Goal: Task Accomplishment & Management: Manage account settings

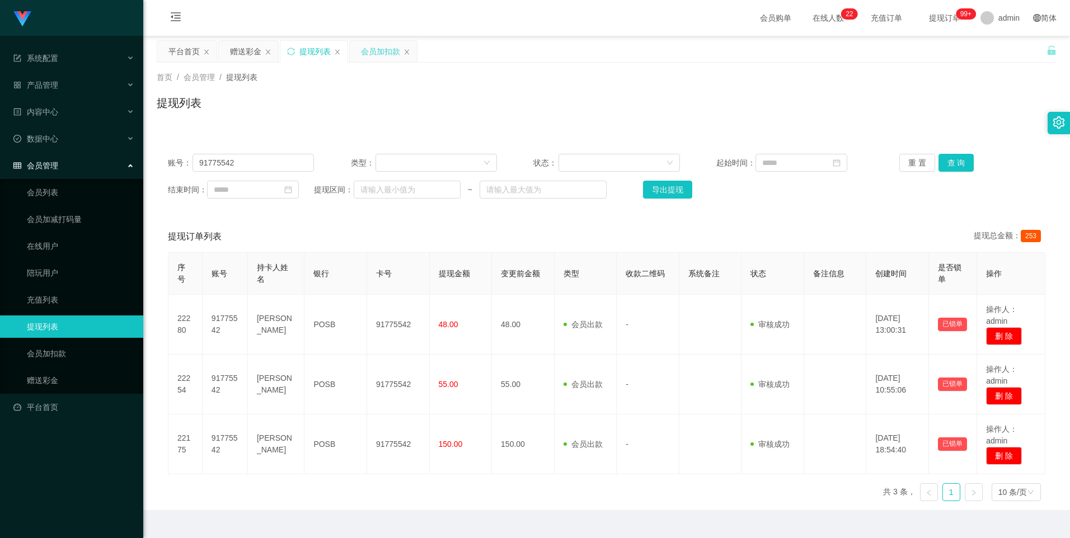
click at [378, 47] on div "会员加扣款" at bounding box center [380, 51] width 39 height 21
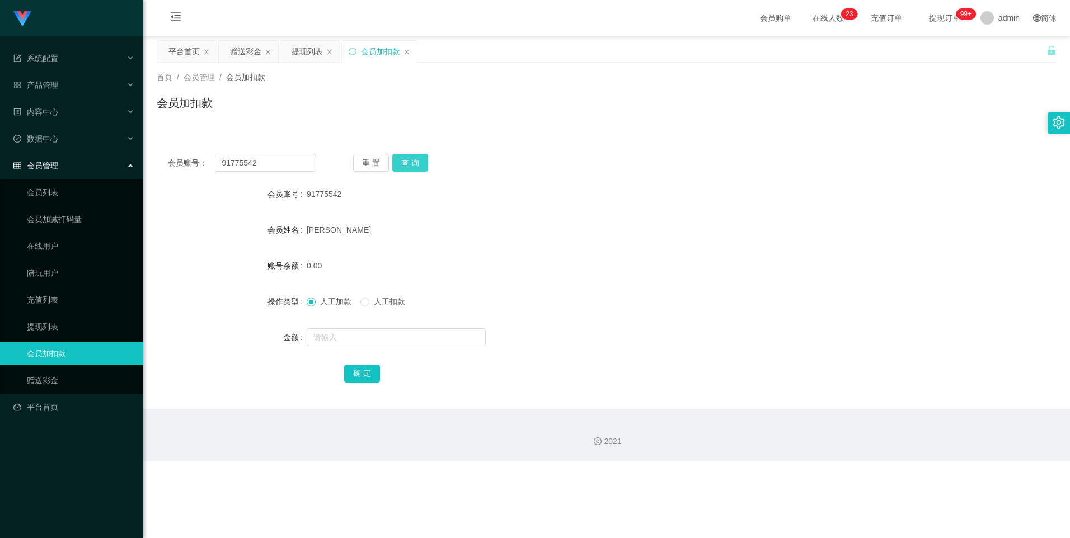
click at [416, 156] on button "查 询" at bounding box center [410, 163] width 36 height 18
drag, startPoint x: 279, startPoint y: 165, endPoint x: 100, endPoint y: 170, distance: 179.2
click at [100, 170] on section "系统配置 产品管理 内容中心 数据中心 会员管理 会员列表 会员加减打码量 在线用户 陪玩用户 充值列表 提现列表 会员加扣款 赠送彩金 平台首页 保存配置 …" at bounding box center [535, 230] width 1070 height 461
paste input "89414445"
click at [418, 162] on button "查 询" at bounding box center [410, 163] width 36 height 18
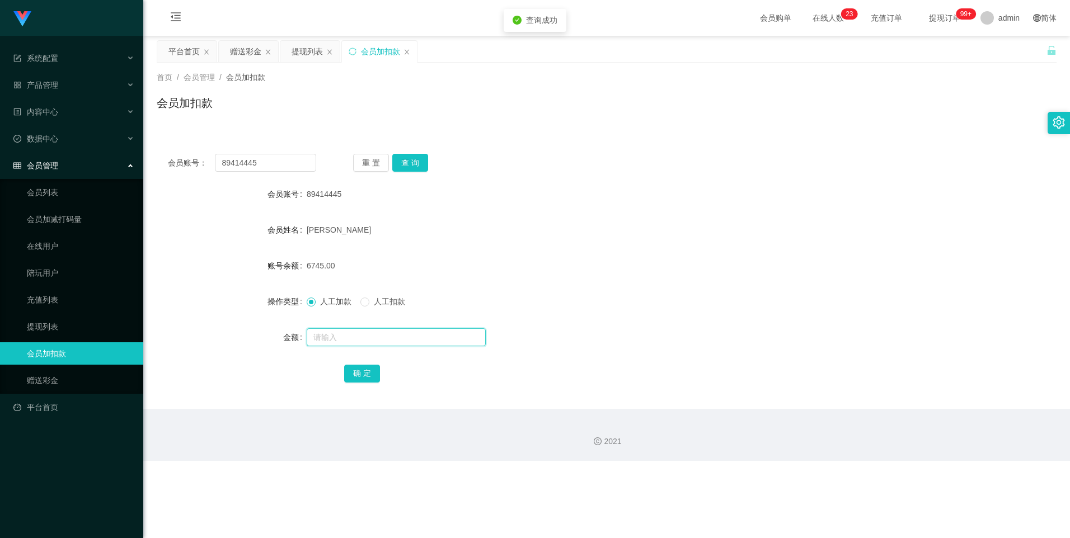
click at [372, 340] on input "text" at bounding box center [396, 338] width 179 height 18
drag, startPoint x: 272, startPoint y: 163, endPoint x: 48, endPoint y: 165, distance: 224.5
click at [48, 165] on section "系统配置 产品管理 内容中心 数据中心 会员管理 会员列表 会员加减打码量 在线用户 陪玩用户 充值列表 提现列表 会员加扣款 赠送彩金 平台首页 保存配置 …" at bounding box center [535, 230] width 1070 height 461
paste input "91775542"
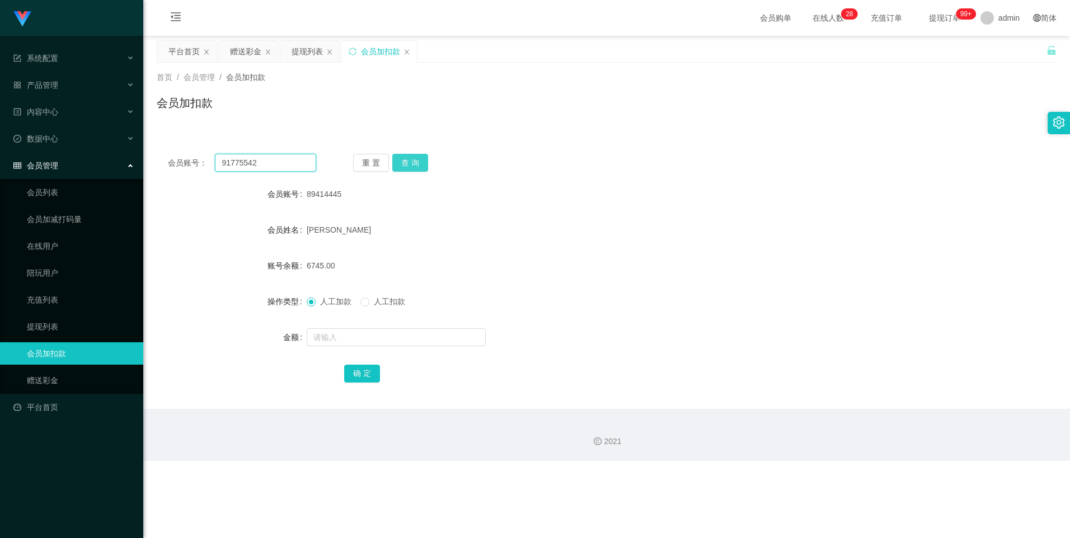
type input "91775542"
click at [414, 166] on button "查 询" at bounding box center [410, 163] width 36 height 18
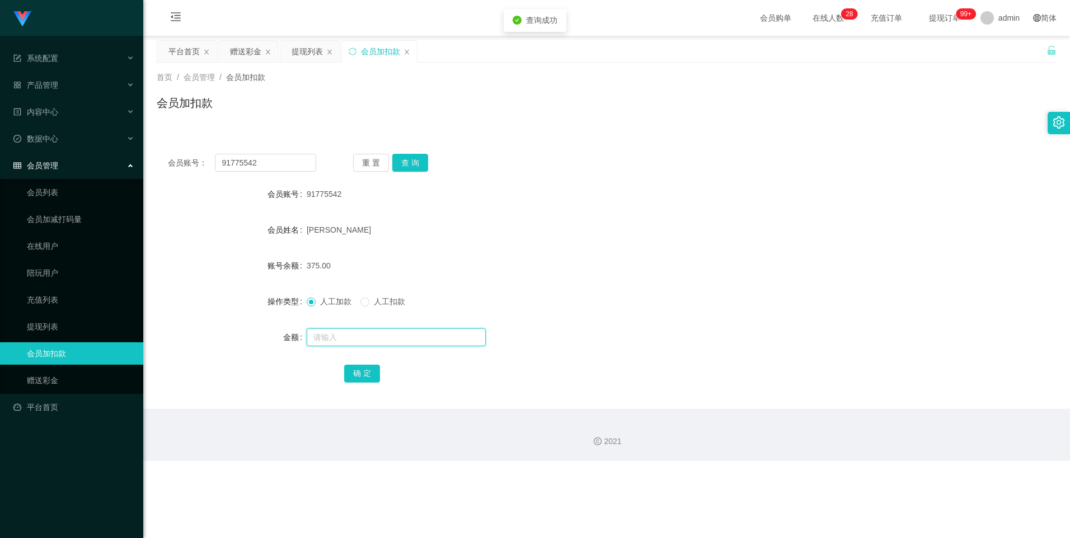
click at [397, 336] on input "text" at bounding box center [396, 338] width 179 height 18
click at [410, 162] on button "查 询" at bounding box center [410, 163] width 36 height 18
click at [340, 338] on input "text" at bounding box center [396, 338] width 179 height 18
type input "300"
click at [364, 377] on button "确 定" at bounding box center [362, 374] width 36 height 18
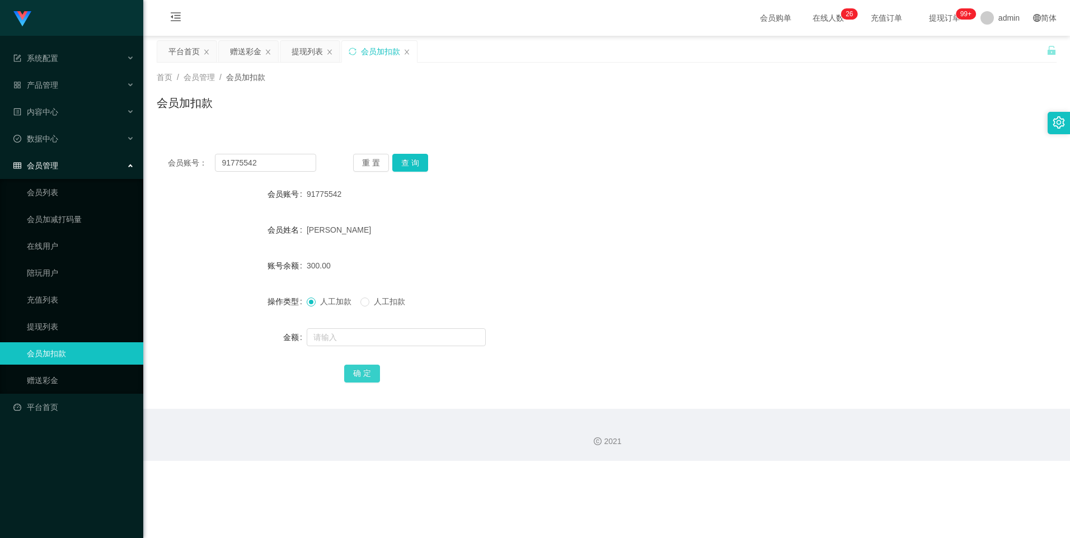
click at [364, 377] on button "确 定" at bounding box center [362, 374] width 36 height 18
drag, startPoint x: 54, startPoint y: 330, endPoint x: 63, endPoint y: 330, distance: 9.5
click at [54, 330] on link "提现列表" at bounding box center [80, 327] width 107 height 22
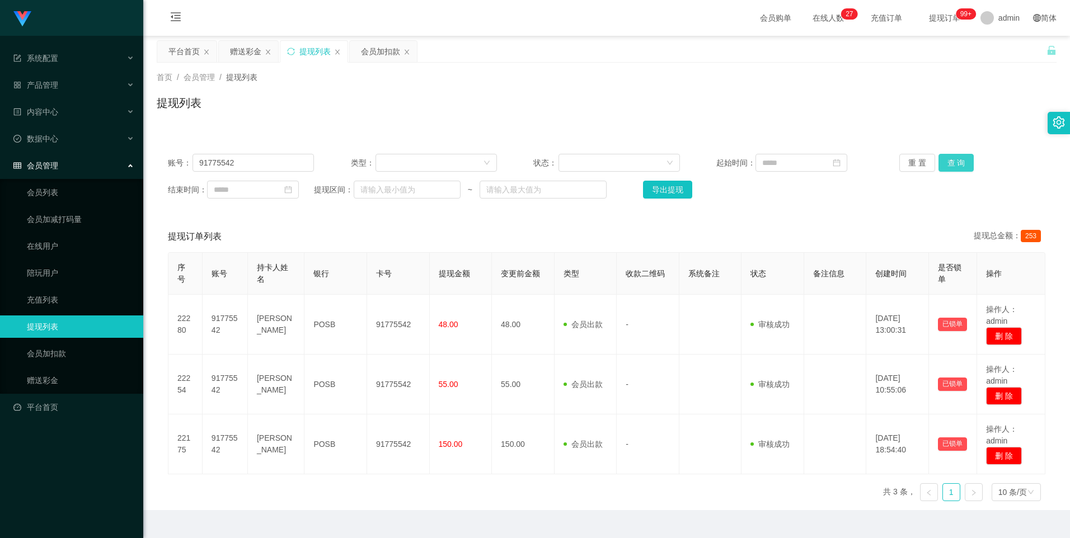
click at [943, 163] on button "查 询" at bounding box center [957, 163] width 36 height 18
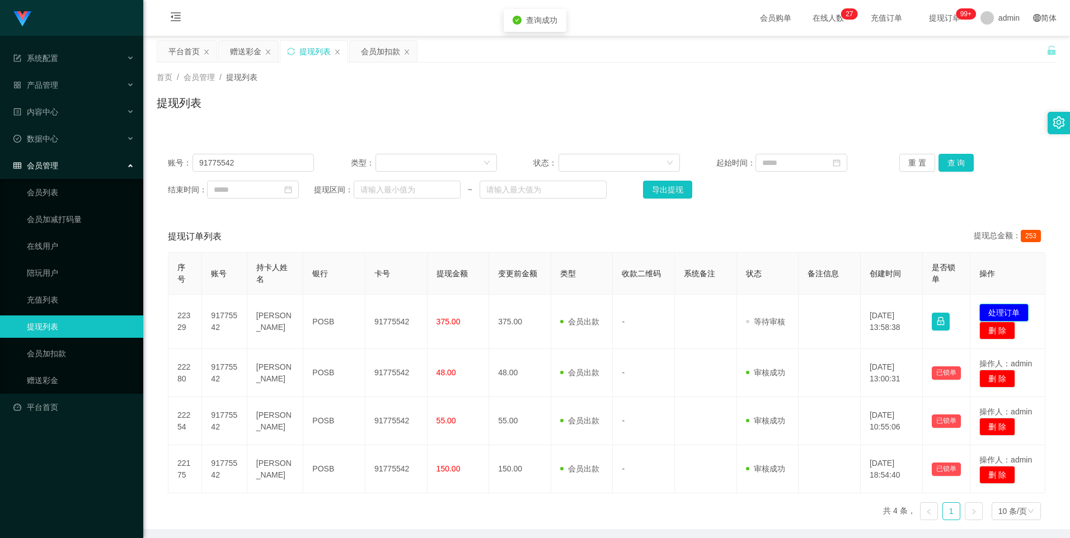
click at [1010, 308] on button "处理订单" at bounding box center [1004, 313] width 49 height 18
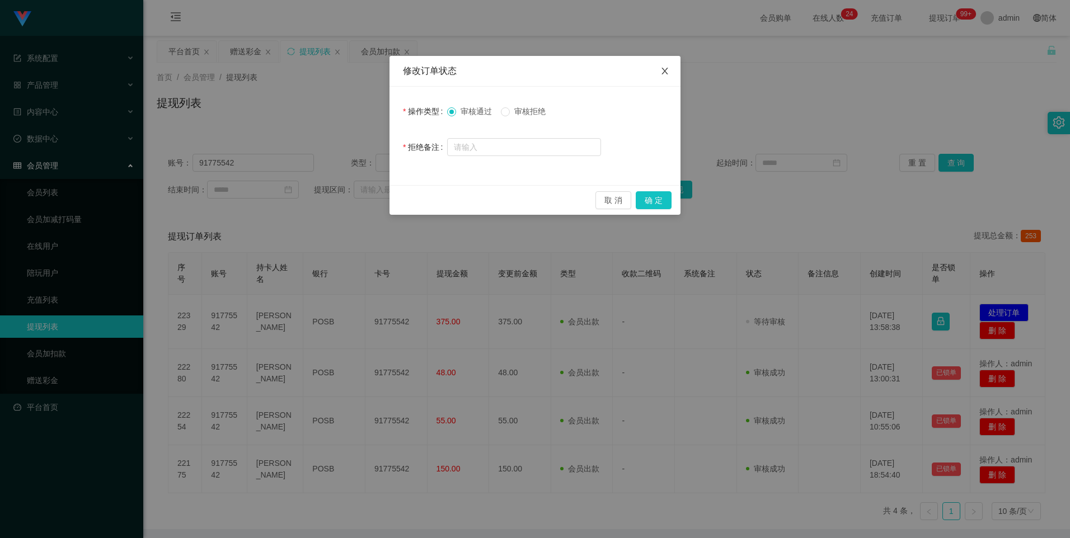
click at [667, 73] on icon "图标: close" at bounding box center [664, 71] width 9 height 9
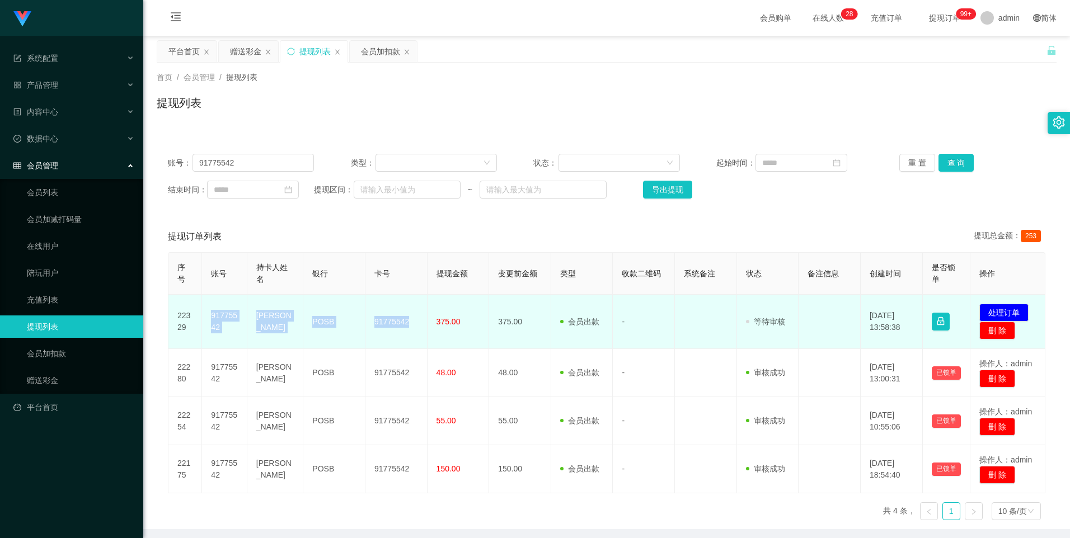
drag, startPoint x: 411, startPoint y: 325, endPoint x: 207, endPoint y: 313, distance: 204.1
click at [207, 313] on tr "22329 91775542 [PERSON_NAME] POSB 91775542 375.00 375.00 会员出款 人工取款 - 审核驳回 审核成功 …" at bounding box center [606, 322] width 877 height 54
click at [372, 338] on td "91775542" at bounding box center [397, 322] width 62 height 54
drag, startPoint x: 406, startPoint y: 327, endPoint x: 254, endPoint y: 324, distance: 152.3
click at [254, 324] on tr "22329 91775542 [PERSON_NAME] POSB 91775542 375.00 375.00 会员出款 人工取款 - 审核驳回 审核成功 …" at bounding box center [606, 322] width 877 height 54
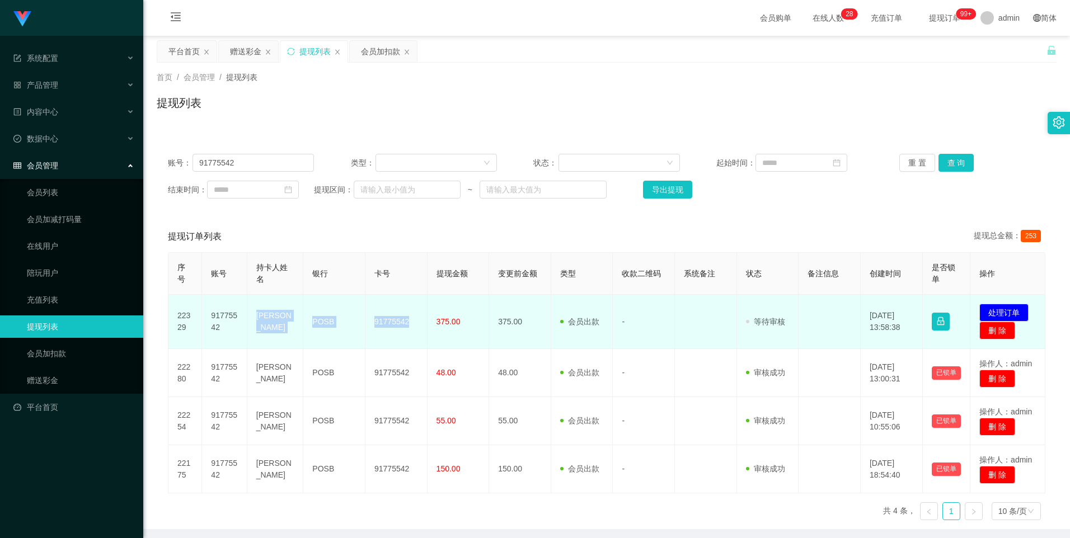
drag, startPoint x: 254, startPoint y: 324, endPoint x: 260, endPoint y: 321, distance: 6.6
copy tr "[PERSON_NAME] 91775542"
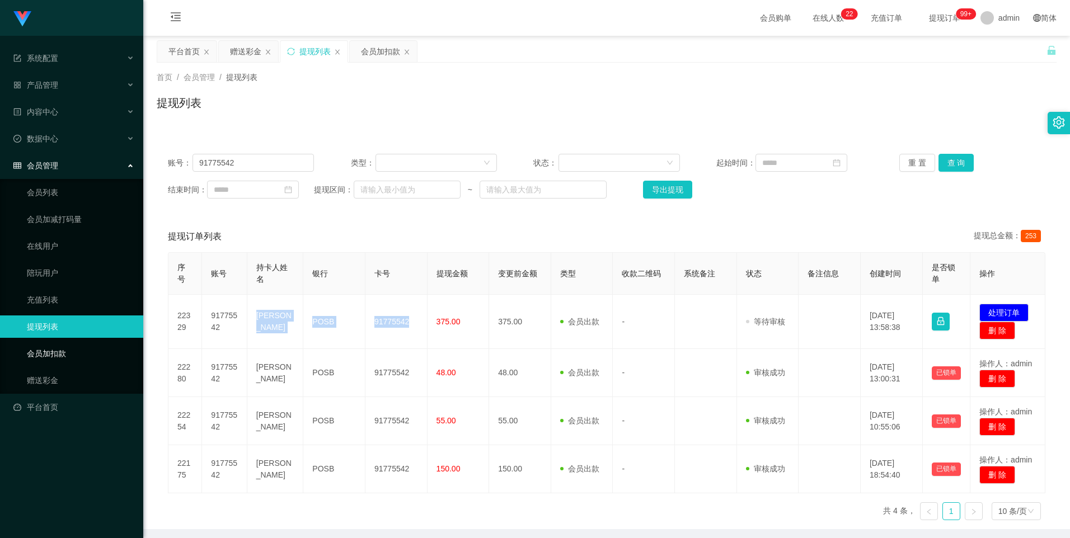
click at [82, 353] on link "会员加扣款" at bounding box center [80, 354] width 107 height 22
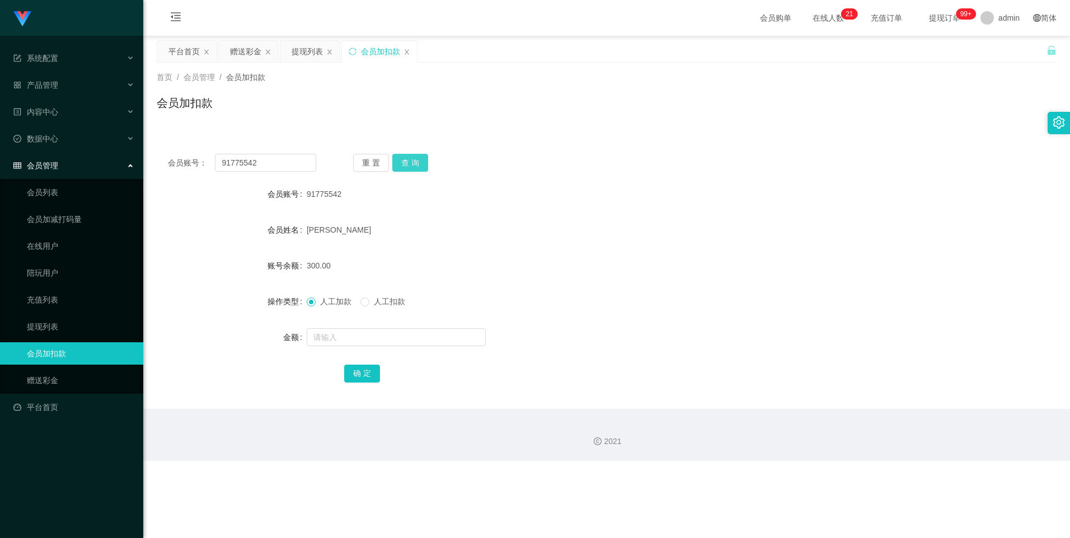
click at [413, 165] on button "查 询" at bounding box center [410, 163] width 36 height 18
click at [413, 168] on button "查 询" at bounding box center [410, 163] width 36 height 18
click at [346, 336] on input "text" at bounding box center [396, 338] width 179 height 18
type input "300"
click at [363, 374] on button "确 定" at bounding box center [362, 374] width 36 height 18
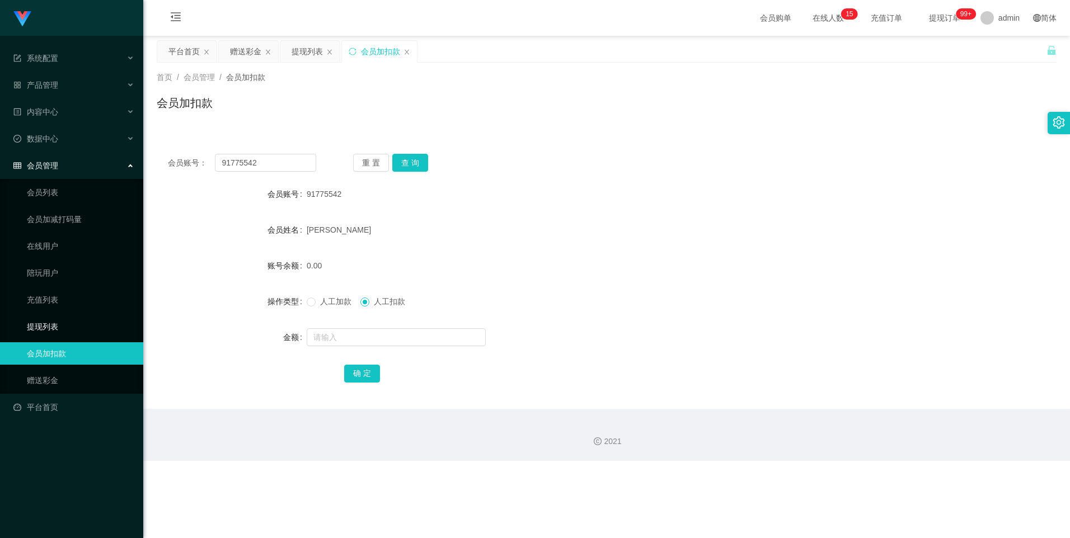
click at [65, 323] on link "提现列表" at bounding box center [80, 327] width 107 height 22
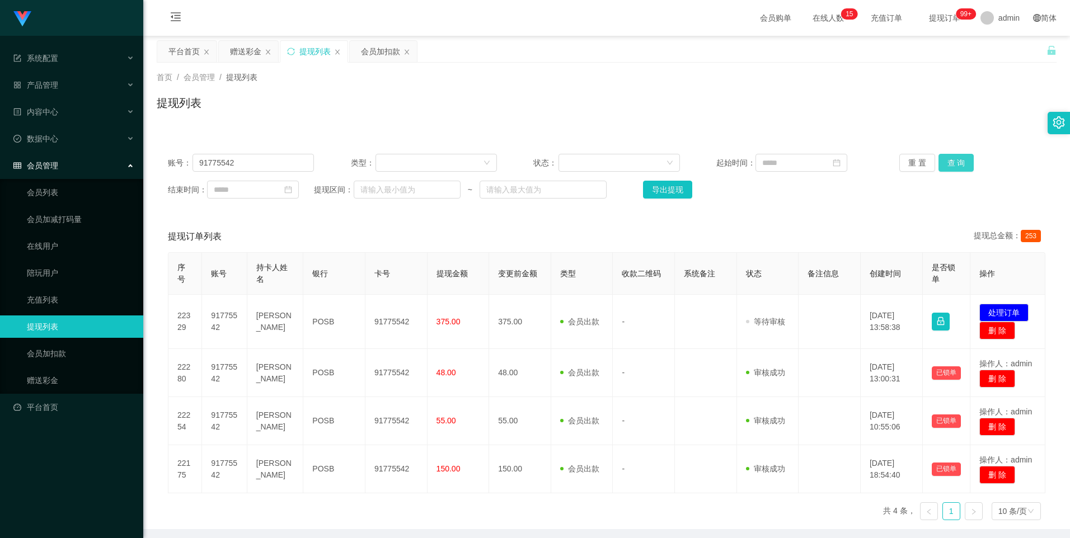
click at [950, 161] on button "查 询" at bounding box center [957, 163] width 36 height 18
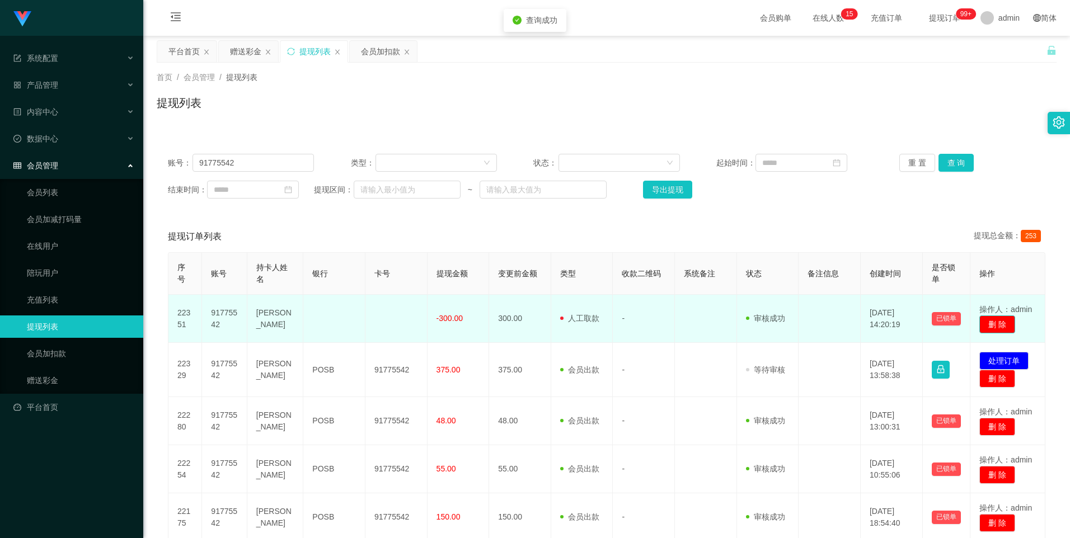
click at [996, 326] on button "删 除" at bounding box center [998, 325] width 36 height 18
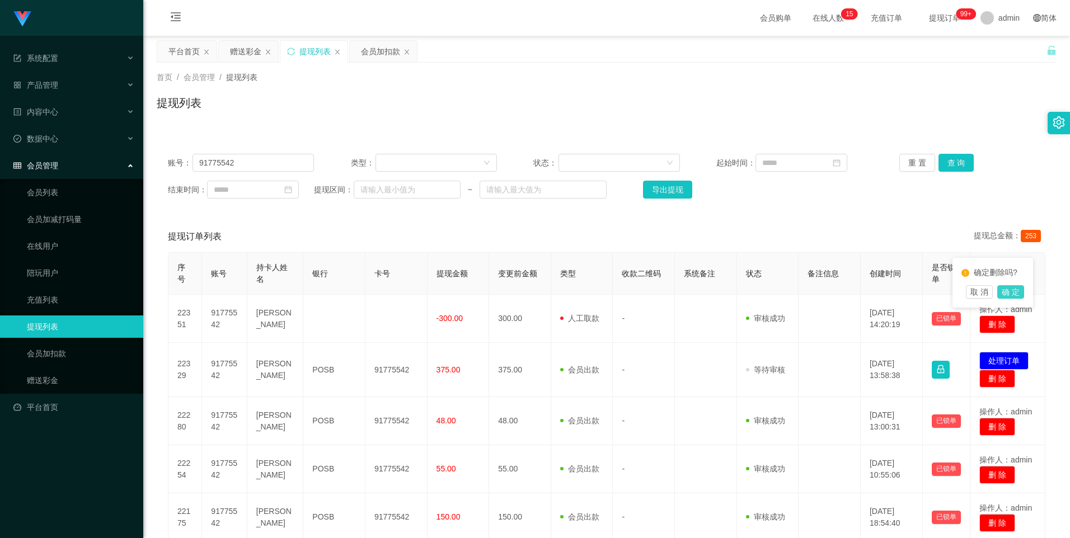
click at [1016, 290] on button "确 定" at bounding box center [1010, 291] width 27 height 13
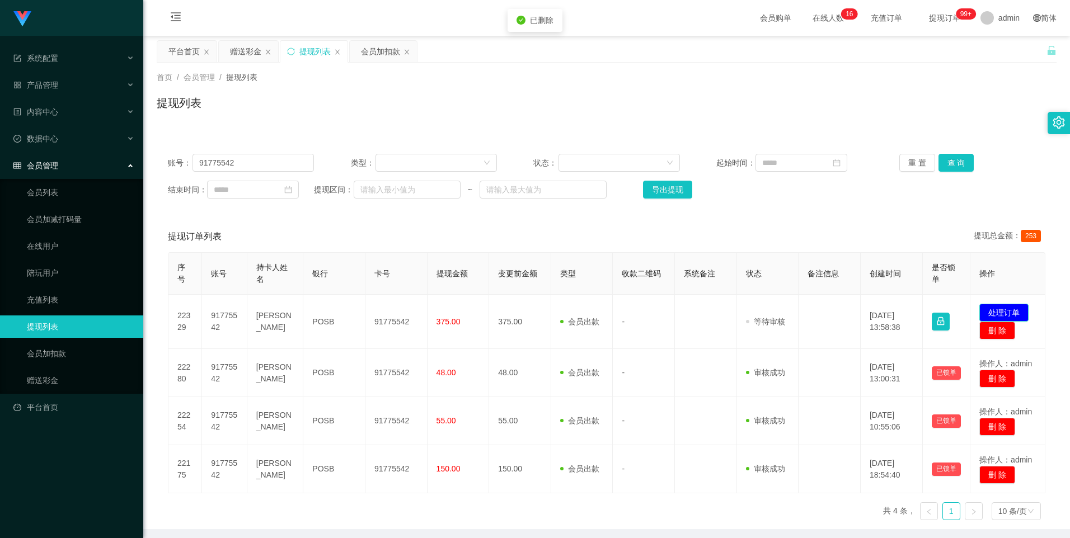
click at [1007, 311] on button "处理订单" at bounding box center [1004, 313] width 49 height 18
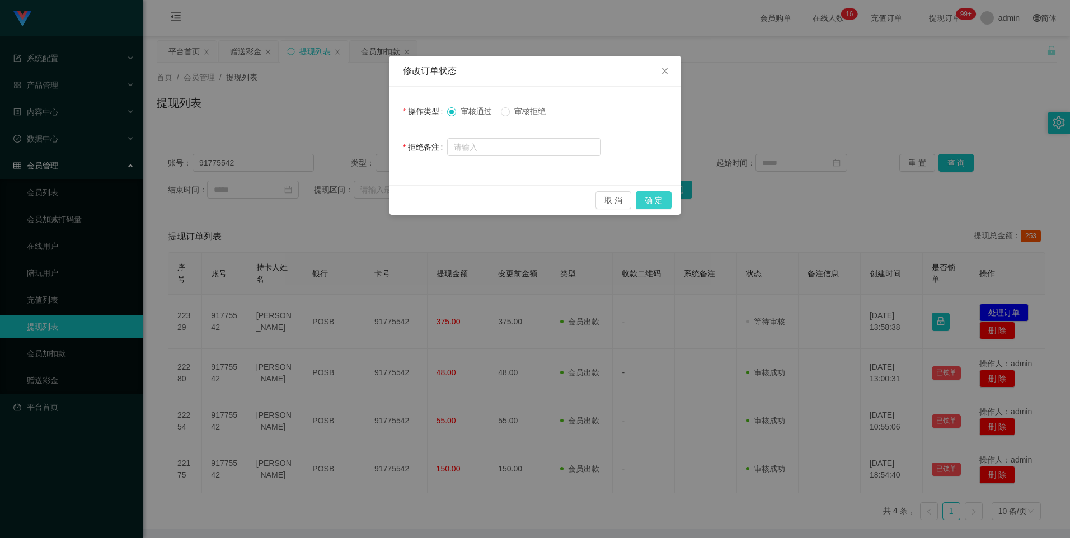
click at [653, 204] on button "确 定" at bounding box center [654, 200] width 36 height 18
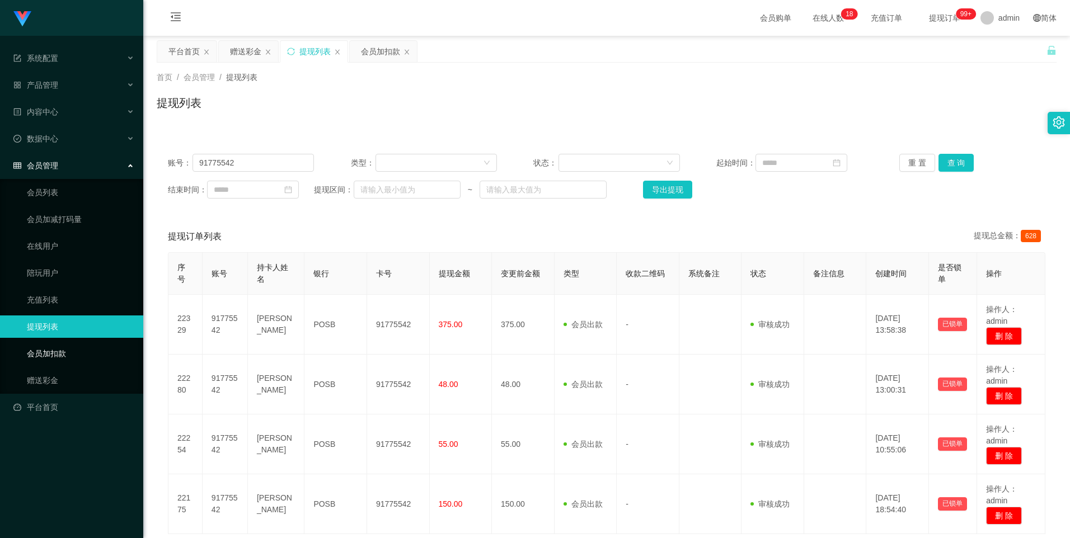
click at [83, 358] on link "会员加扣款" at bounding box center [80, 354] width 107 height 22
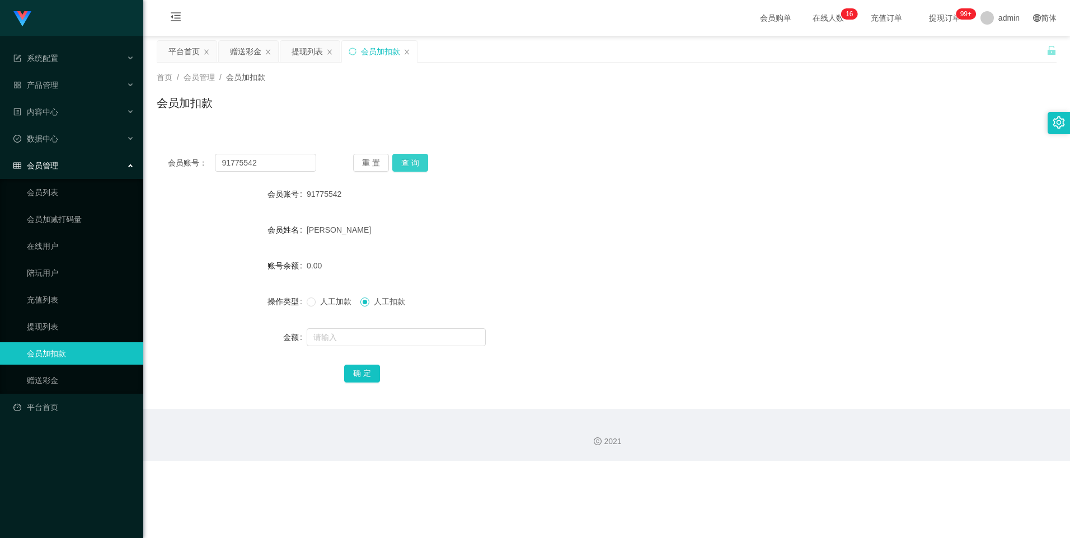
click at [406, 165] on button "查 询" at bounding box center [410, 163] width 36 height 18
click at [328, 340] on input "text" at bounding box center [396, 338] width 179 height 18
type input "38"
click at [360, 377] on button "确 定" at bounding box center [362, 374] width 36 height 18
click at [69, 328] on link "提现列表" at bounding box center [80, 327] width 107 height 22
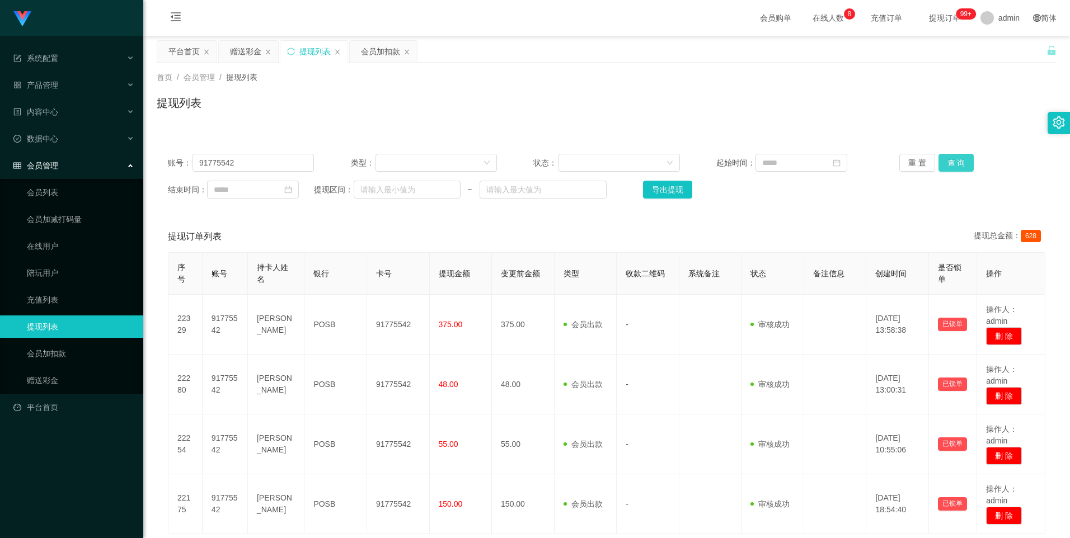
click at [959, 165] on button "查 询" at bounding box center [957, 163] width 36 height 18
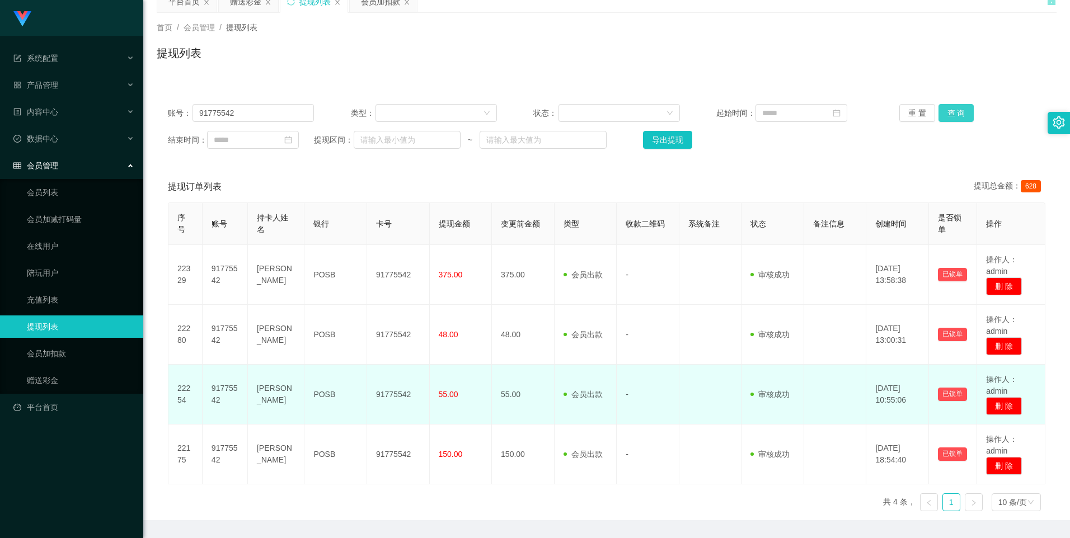
scroll to position [74, 0]
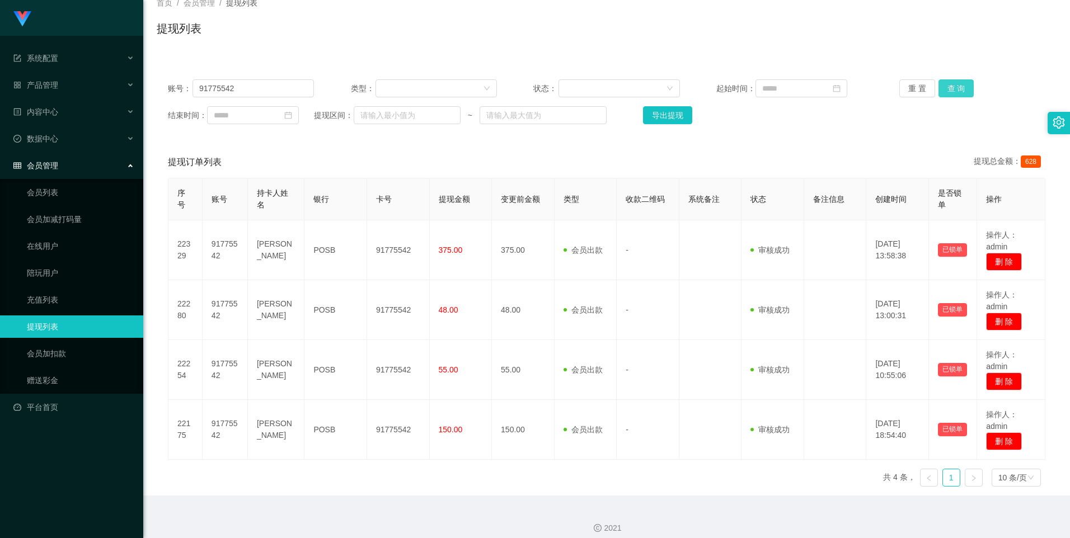
click at [953, 87] on button "查 询" at bounding box center [957, 88] width 36 height 18
click at [57, 355] on link "会员加扣款" at bounding box center [80, 354] width 107 height 22
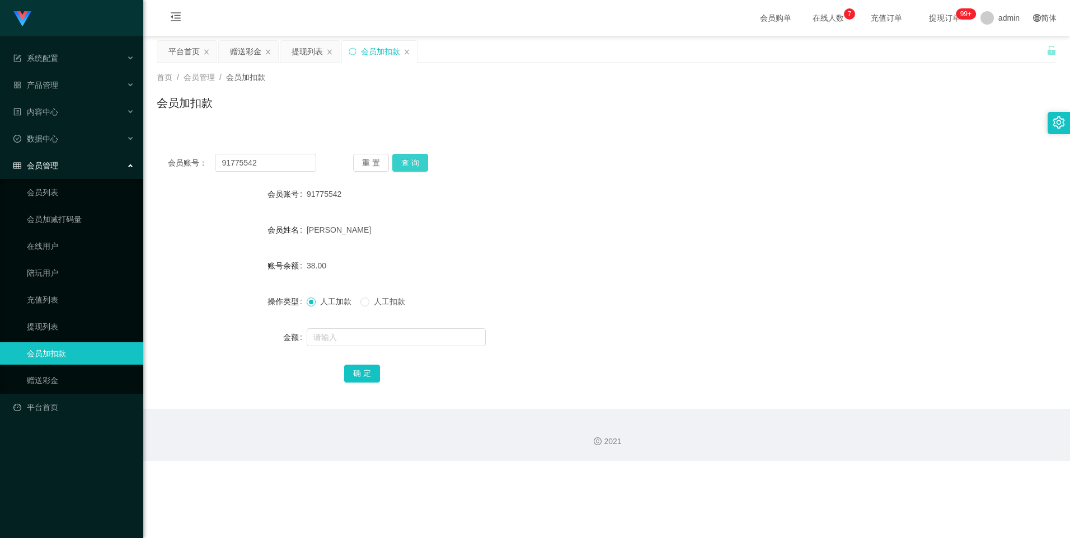
click at [413, 161] on button "查 询" at bounding box center [410, 163] width 36 height 18
click at [36, 326] on link "提现列表" at bounding box center [80, 327] width 107 height 22
